Goal: Task Accomplishment & Management: Complete application form

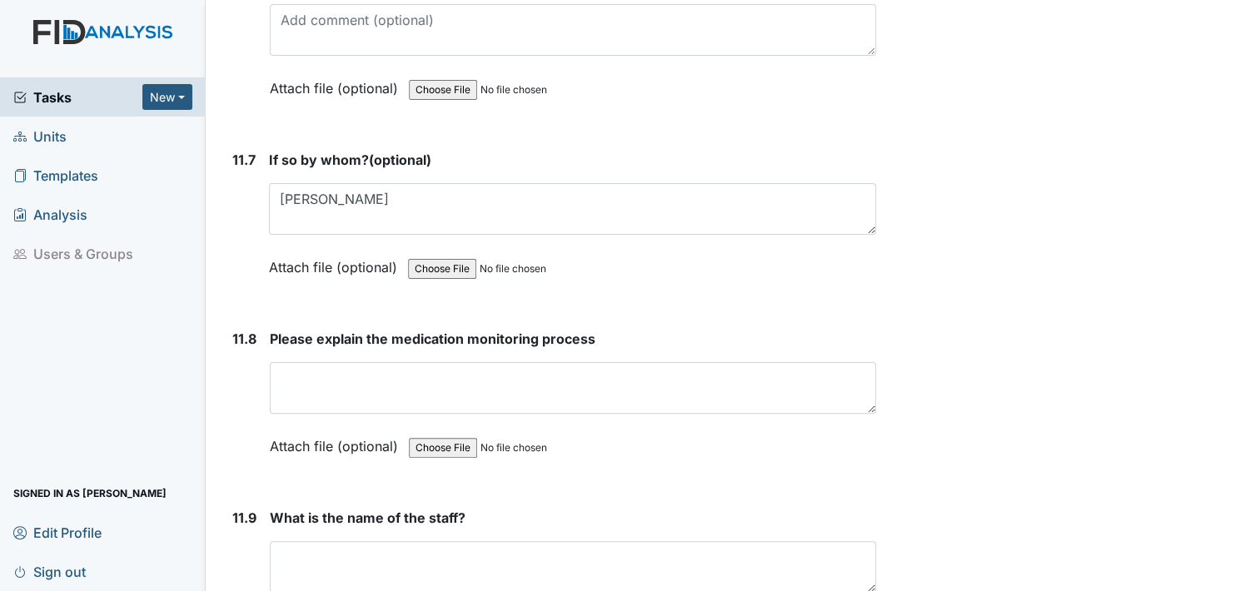
scroll to position [28237, 0]
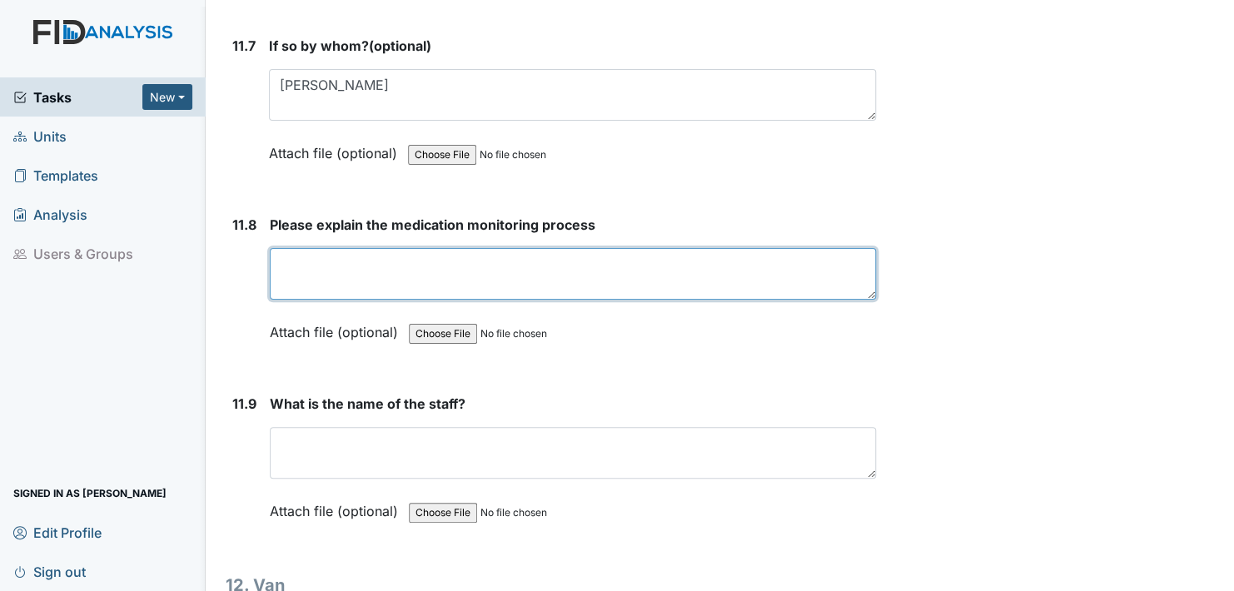
click at [277, 248] on textarea at bounding box center [573, 274] width 606 height 52
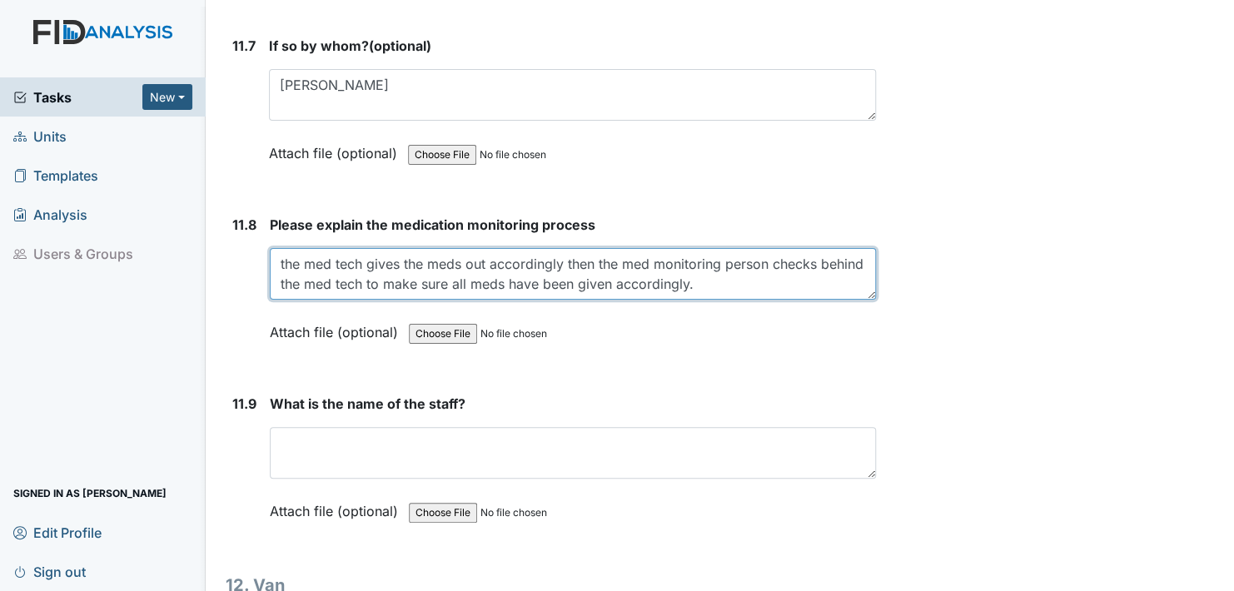
type textarea "the med tech gives the meds out accordingly then the med monitoring person chec…"
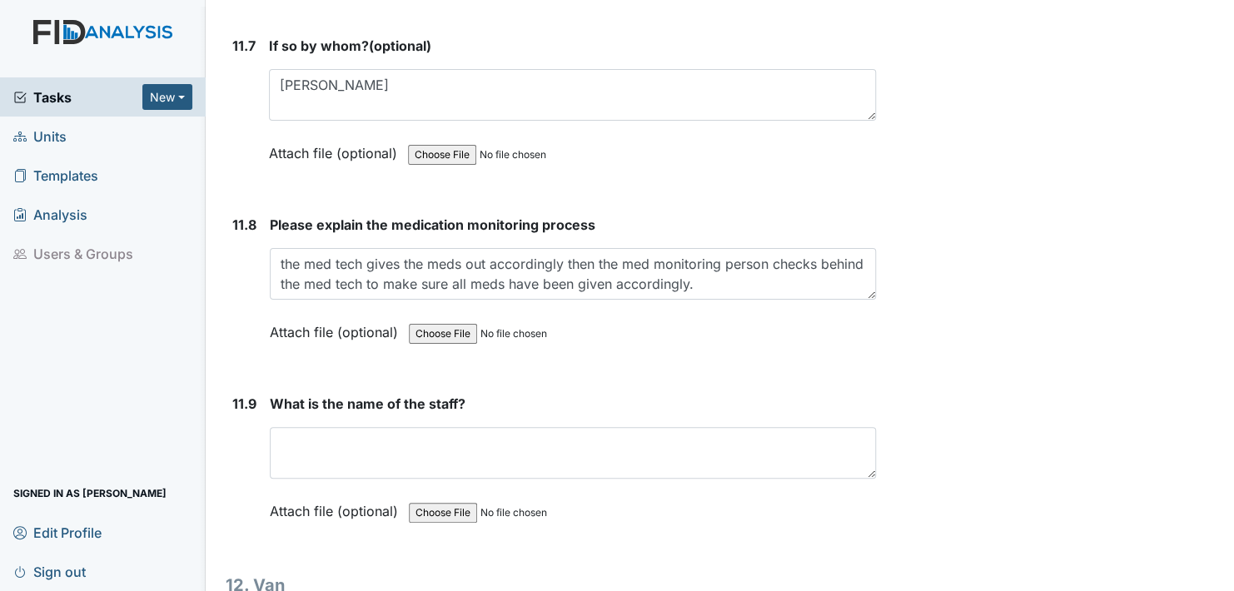
click at [283, 313] on label "Attach file (optional)" at bounding box center [337, 327] width 135 height 29
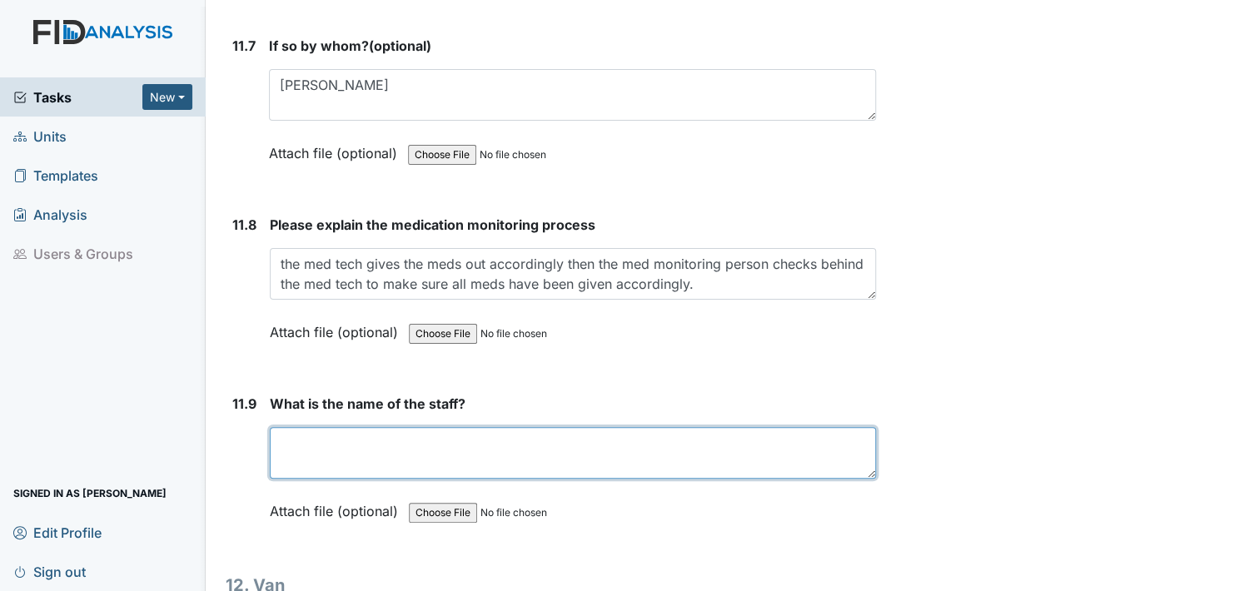
click at [311, 427] on textarea at bounding box center [573, 453] width 606 height 52
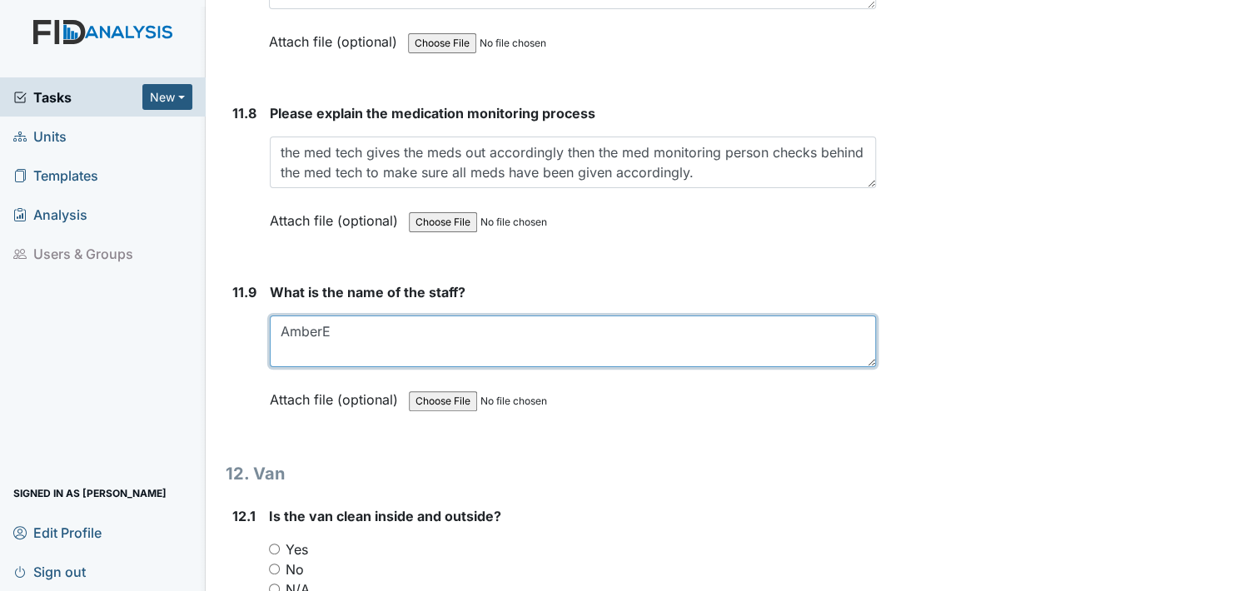
scroll to position [28404, 0]
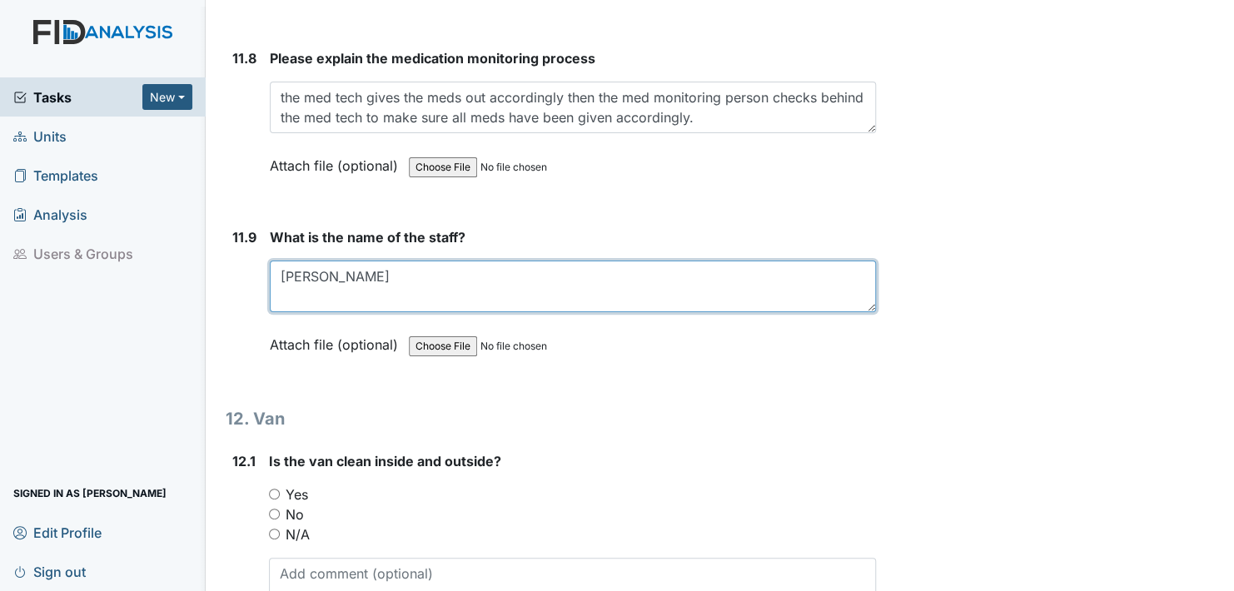
type textarea "[PERSON_NAME]"
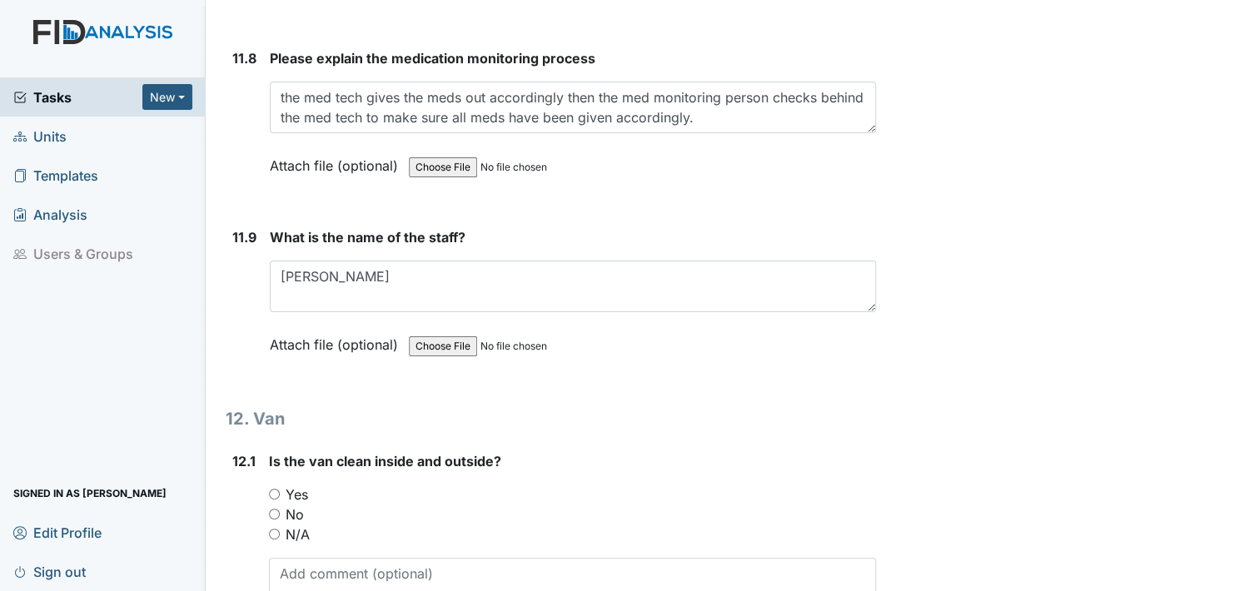
drag, startPoint x: 291, startPoint y: 266, endPoint x: 294, endPoint y: 304, distance: 38.5
click at [291, 326] on label "Attach file (optional)" at bounding box center [337, 340] width 135 height 29
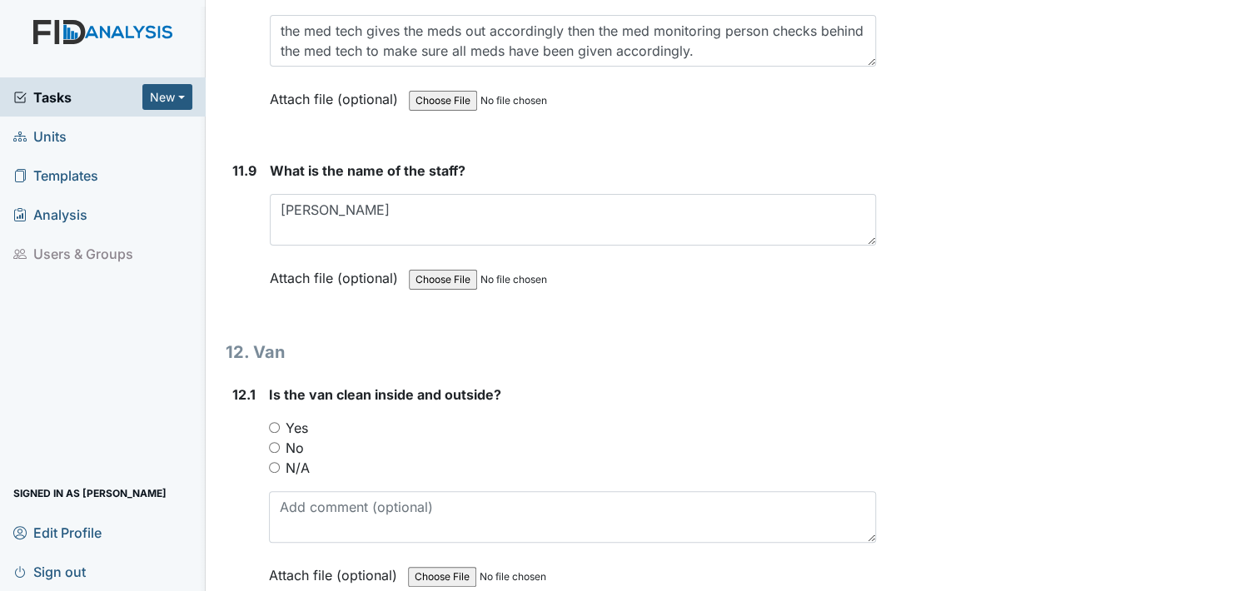
scroll to position [28570, 0]
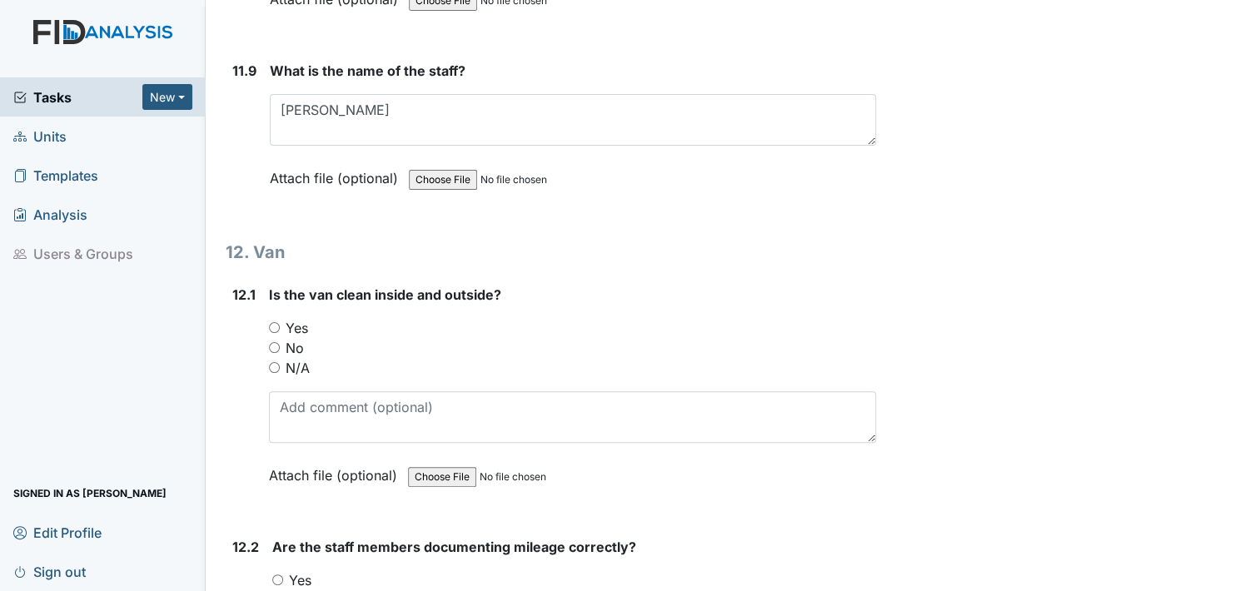
click at [274, 342] on input "No" at bounding box center [274, 347] width 11 height 11
radio input "true"
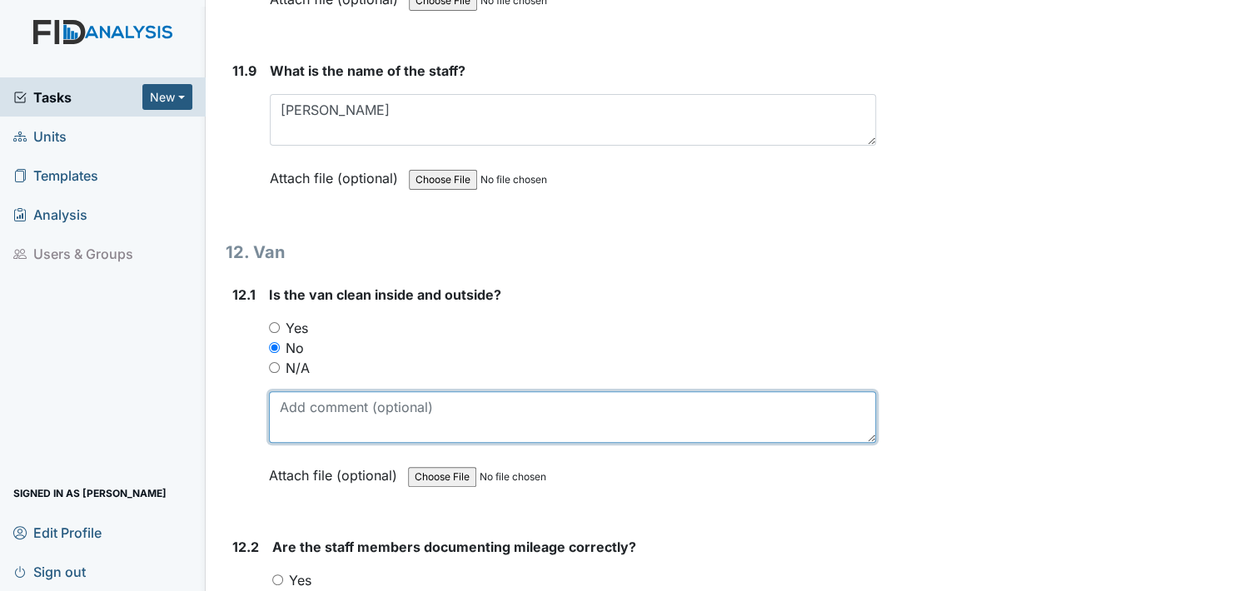
click at [301, 391] on textarea at bounding box center [572, 417] width 607 height 52
type textarea "Needs cleaning"
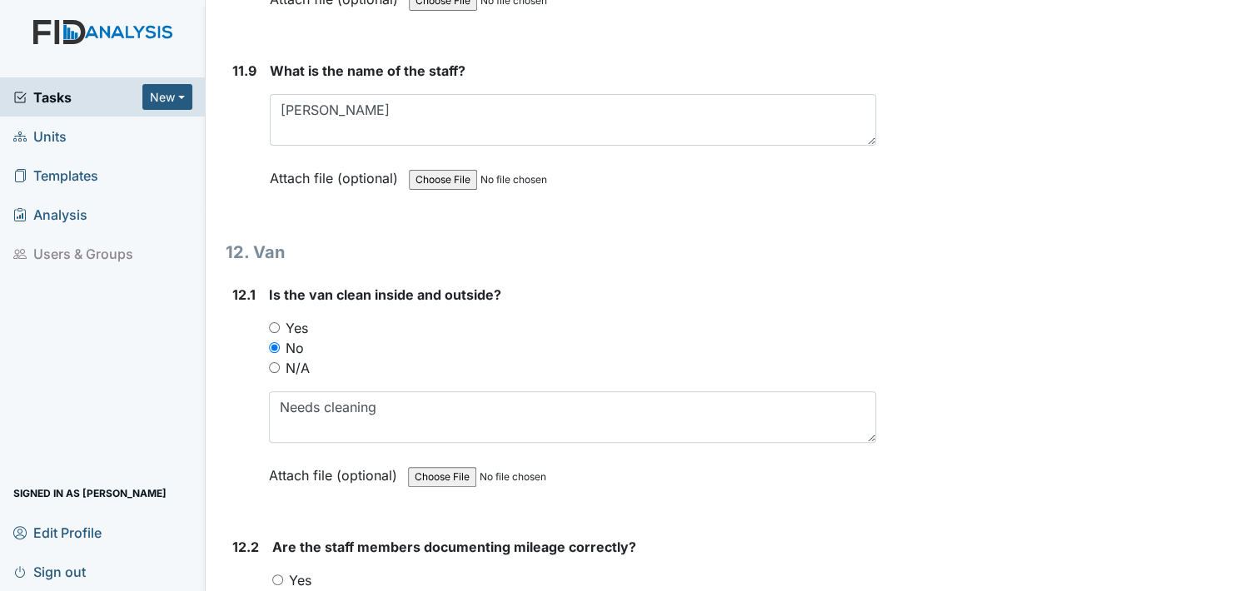
click at [284, 456] on label "Attach file (optional)" at bounding box center [336, 470] width 135 height 29
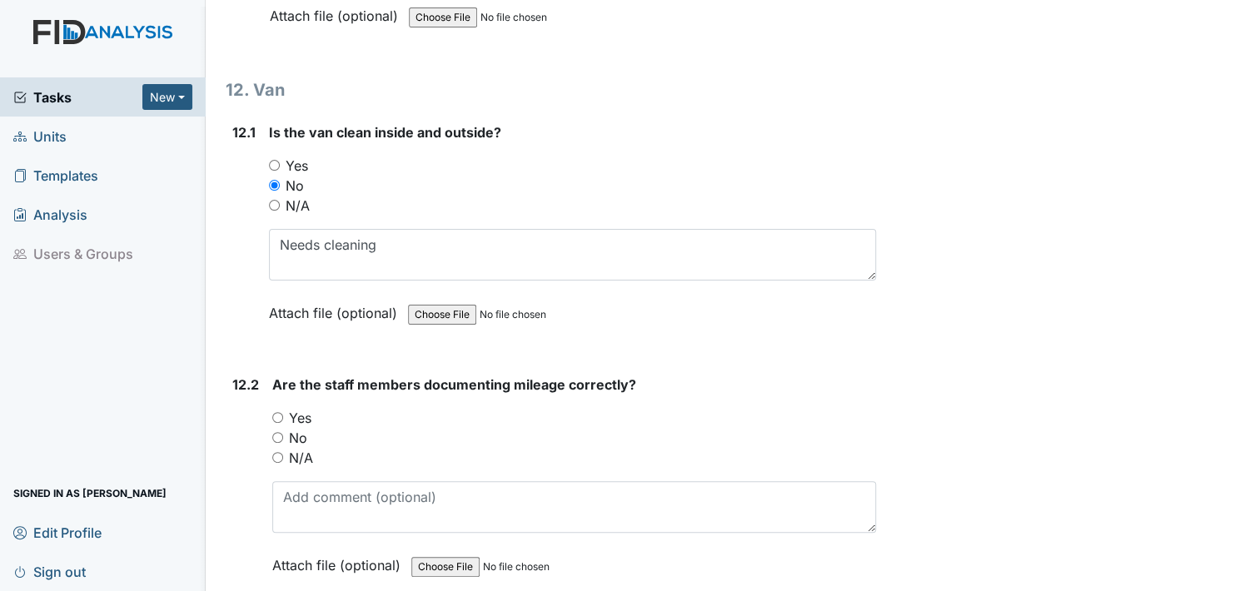
scroll to position [28737, 0]
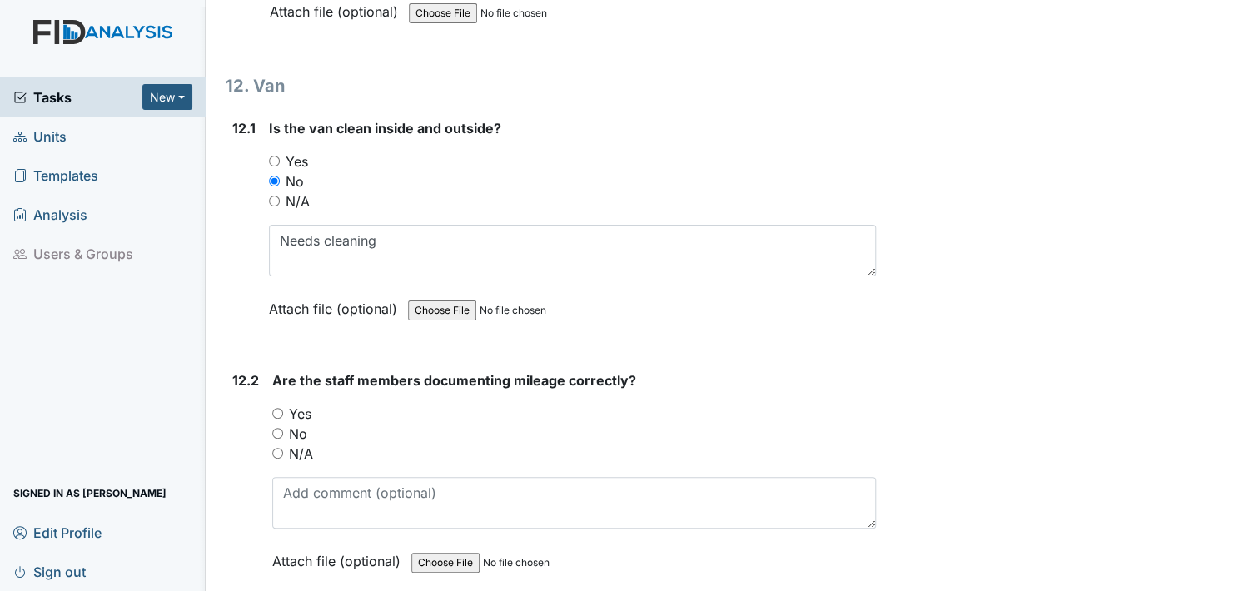
click at [277, 408] on input "Yes" at bounding box center [277, 413] width 11 height 11
radio input "true"
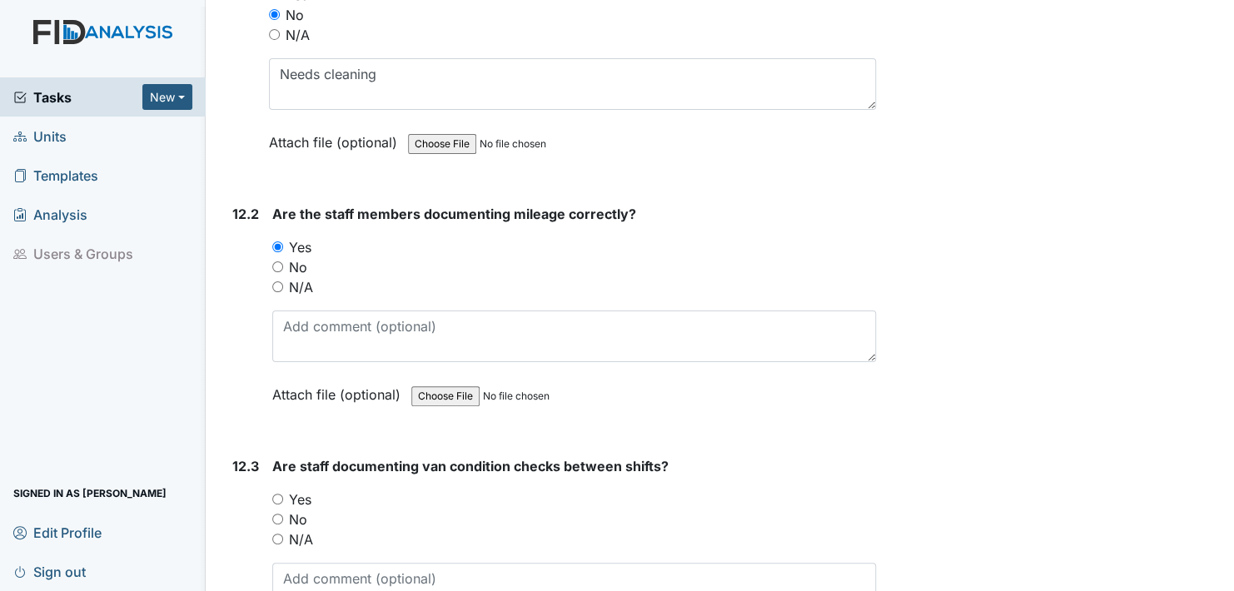
click at [279, 494] on input "Yes" at bounding box center [277, 499] width 11 height 11
radio input "true"
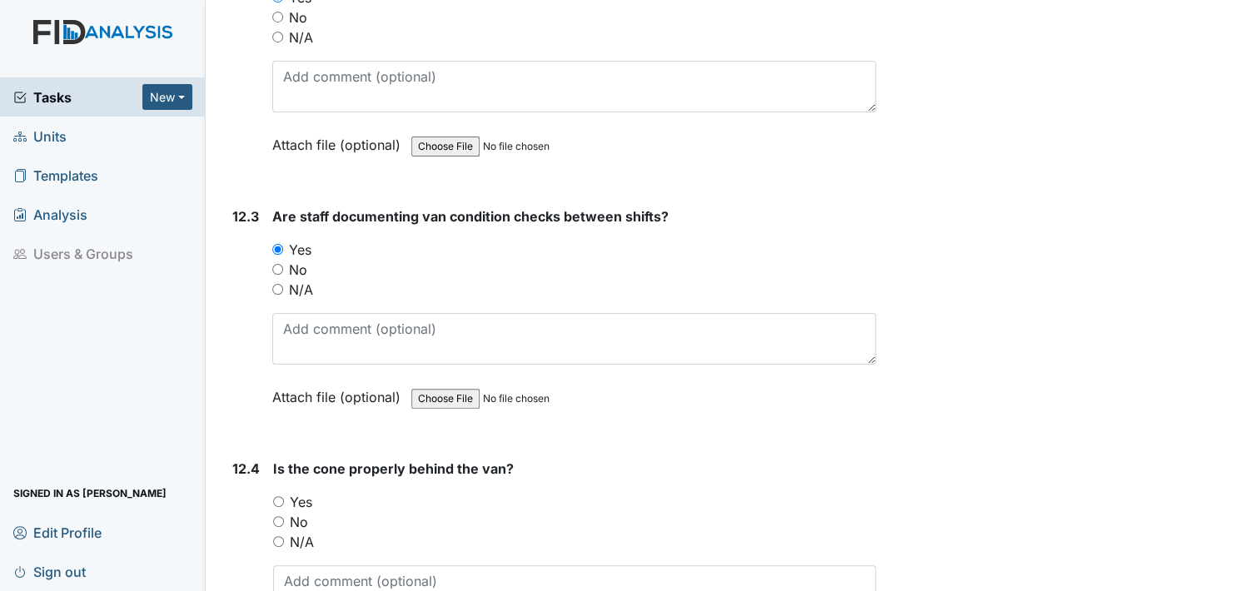
scroll to position [29237, 0]
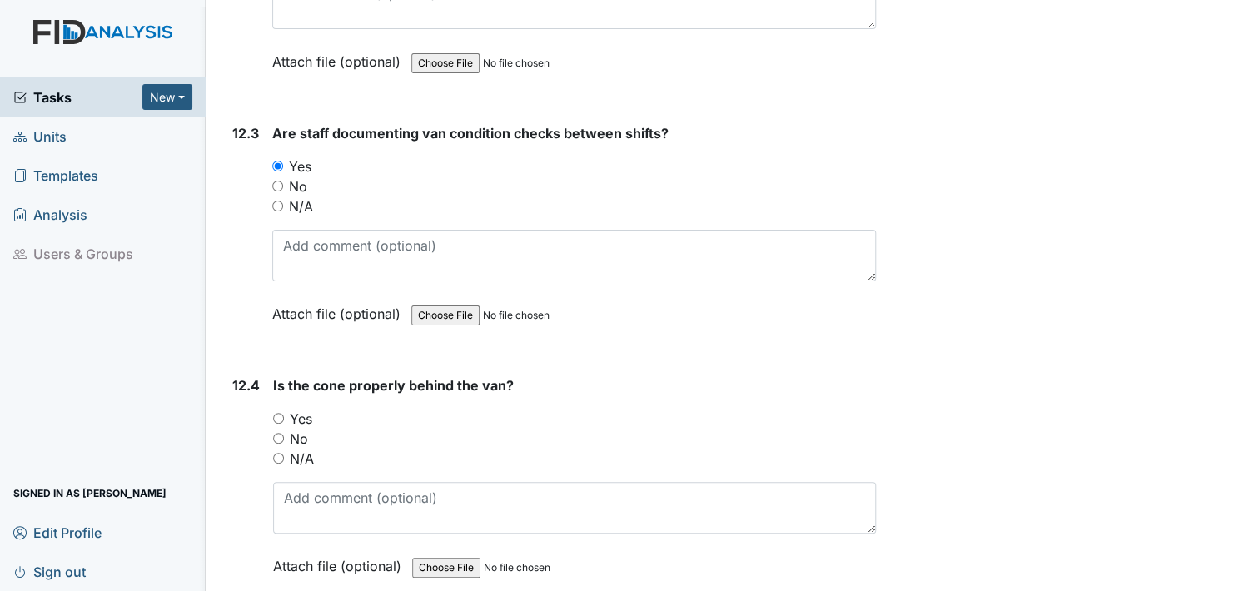
drag, startPoint x: 279, startPoint y: 360, endPoint x: 299, endPoint y: 405, distance: 49.2
click at [279, 433] on input "No" at bounding box center [278, 438] width 11 height 11
radio input "true"
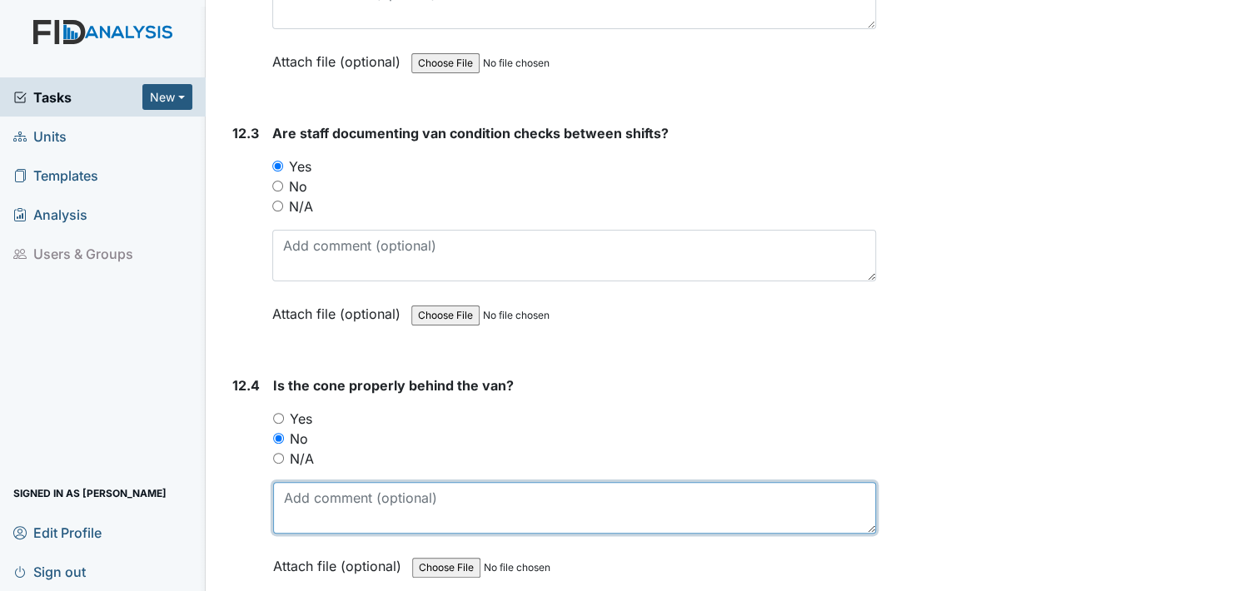
click at [314, 482] on textarea at bounding box center [574, 508] width 603 height 52
type textarea "we need a new one."
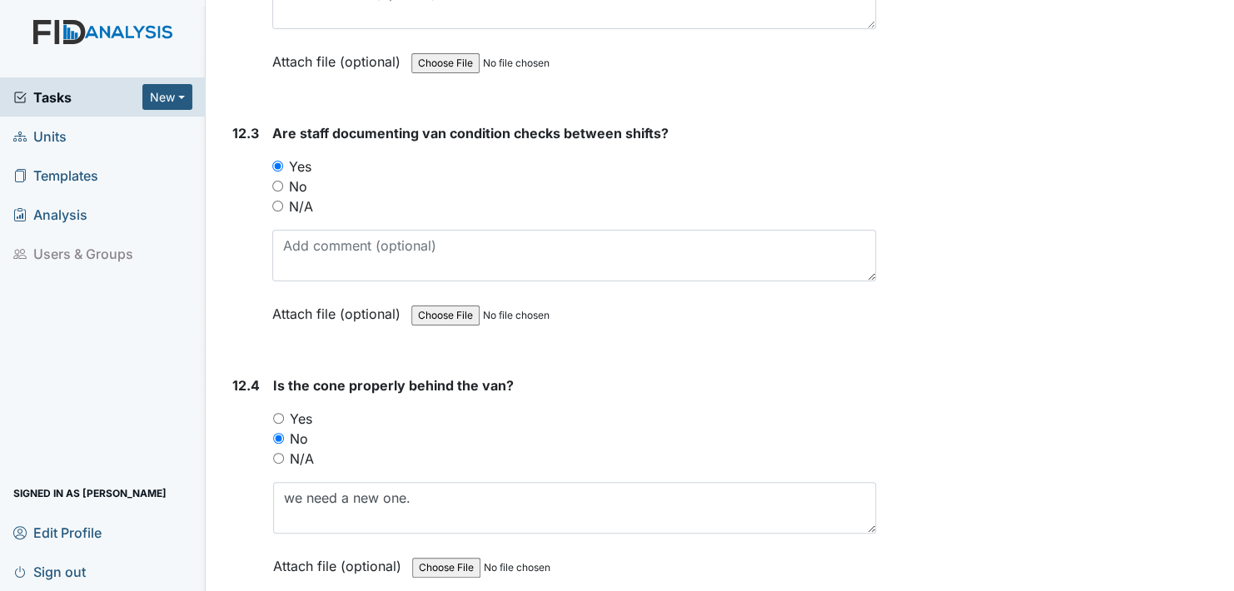
click at [304, 547] on label "Attach file (optional)" at bounding box center [340, 561] width 135 height 29
click at [277, 412] on input "Yes" at bounding box center [277, 417] width 11 height 11
radio input "true"
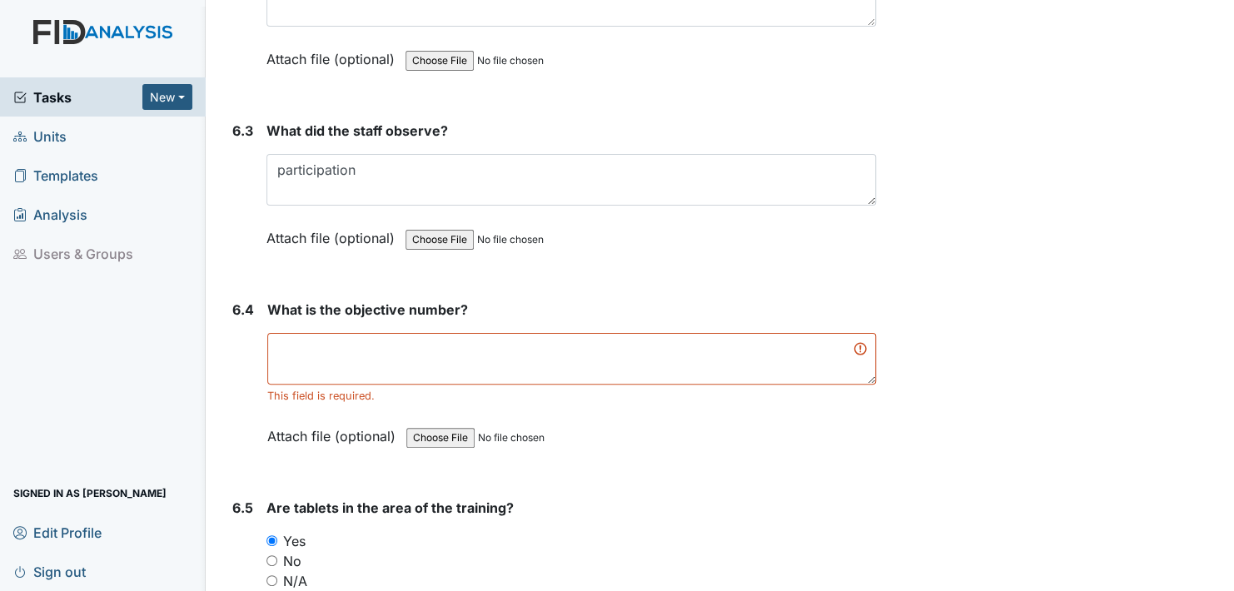
scroll to position [10082, 0]
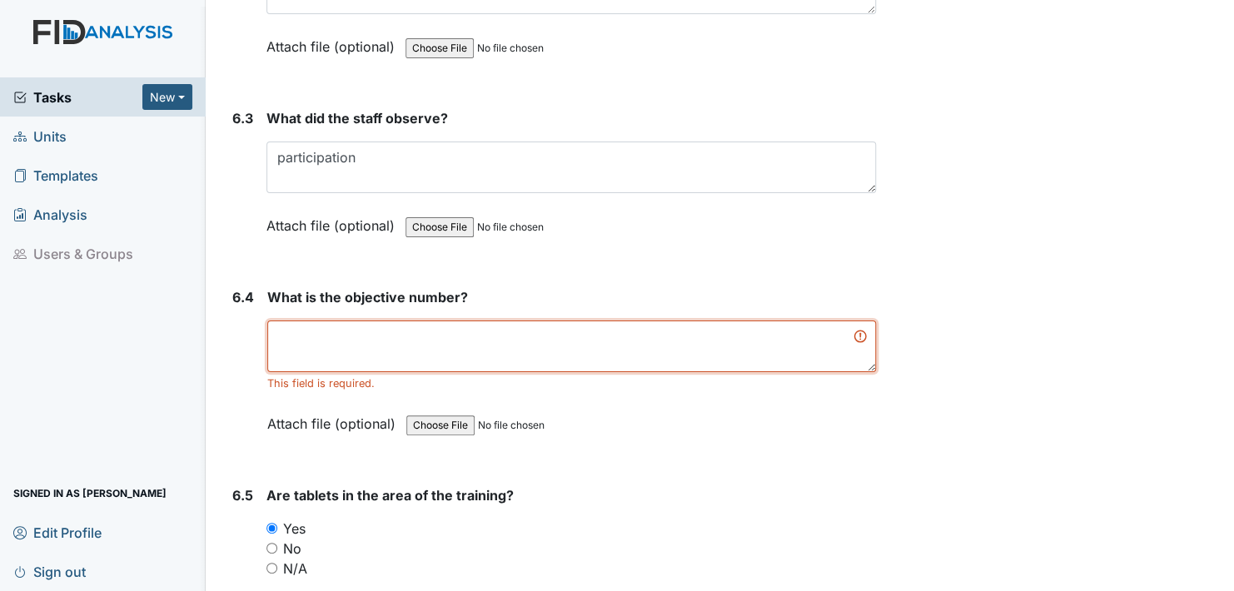
click at [282, 321] on textarea at bounding box center [571, 347] width 609 height 52
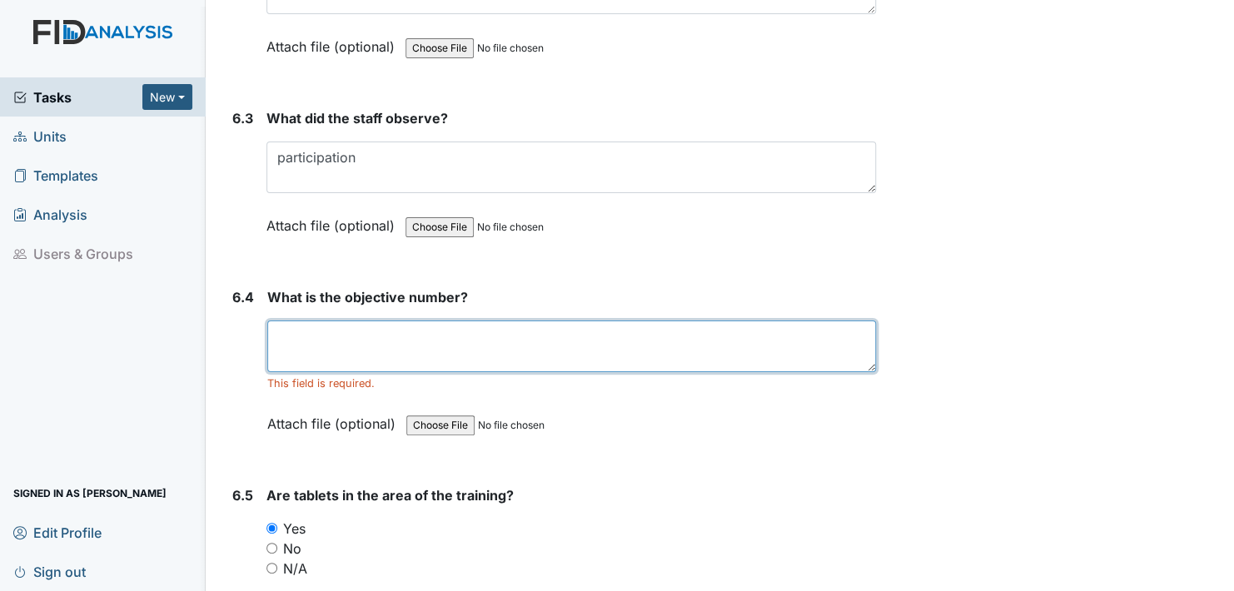
click at [286, 321] on textarea at bounding box center [571, 347] width 609 height 52
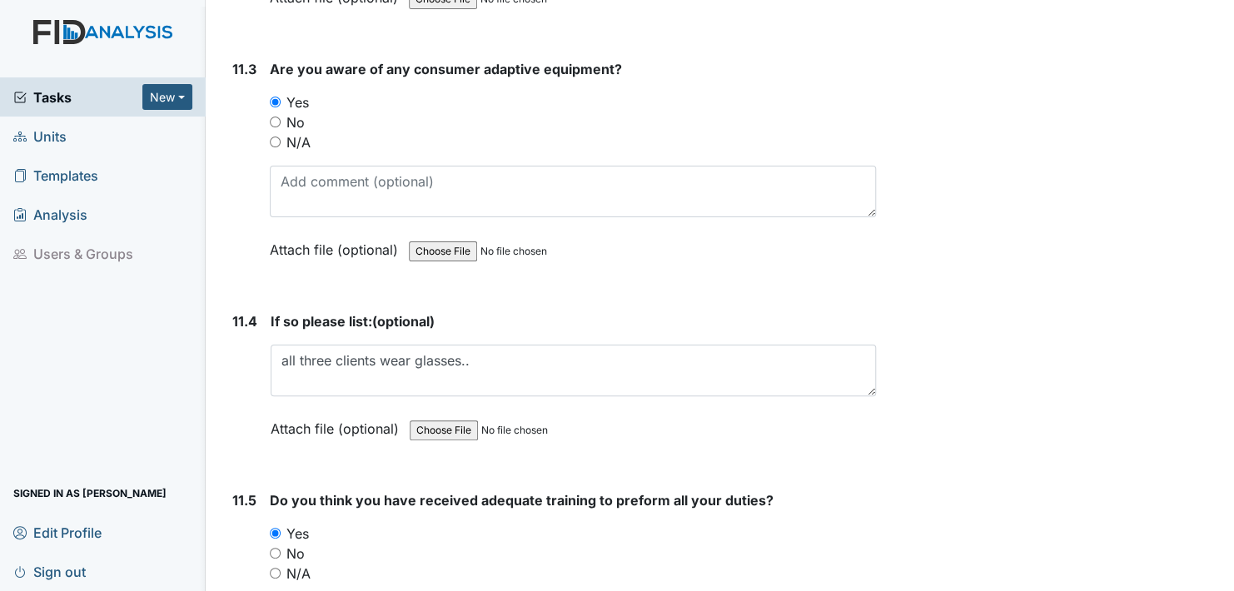
scroll to position [29490, 0]
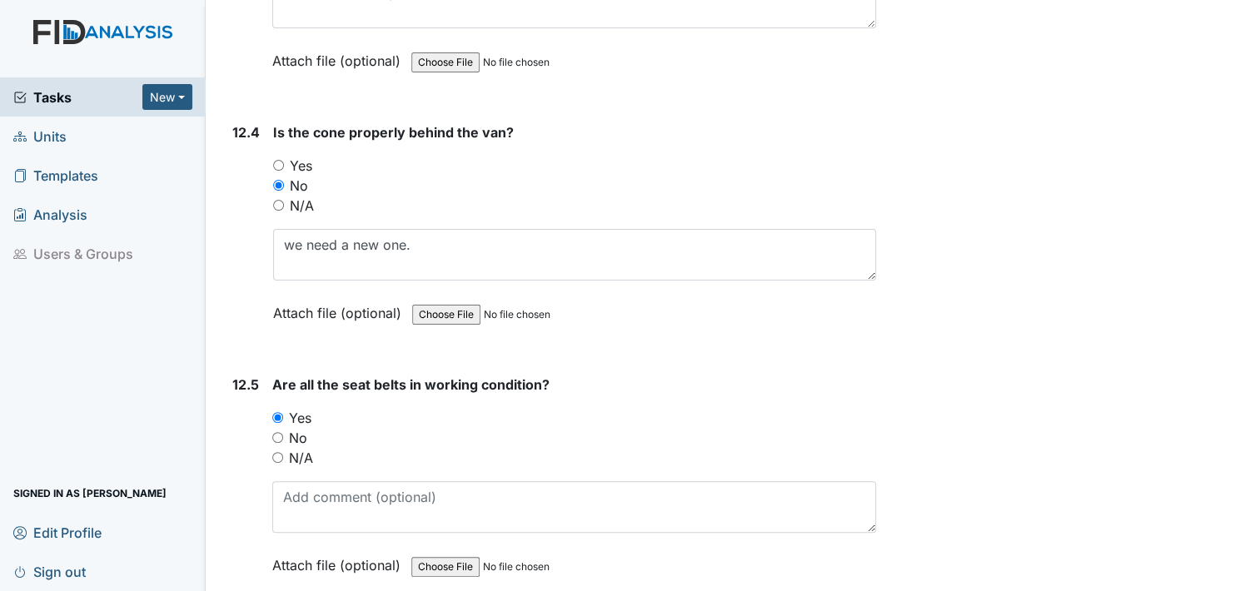
type textarea "DIL-8002"
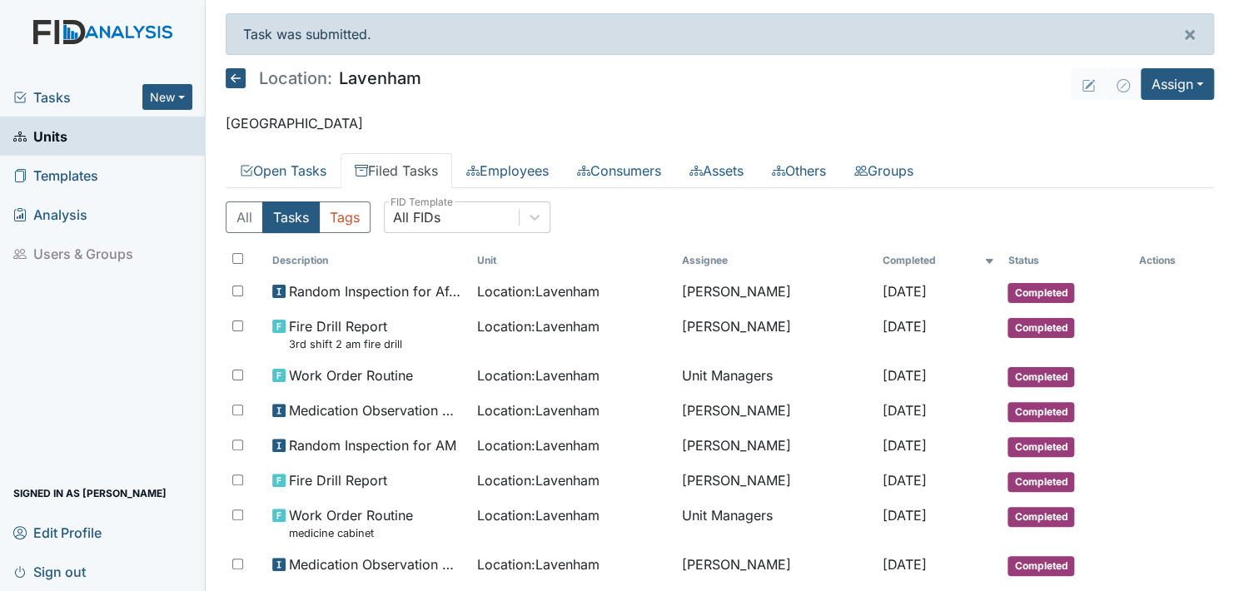
click at [406, 169] on link "Filed Tasks" at bounding box center [397, 170] width 112 height 35
